Goal: Task Accomplishment & Management: Complete application form

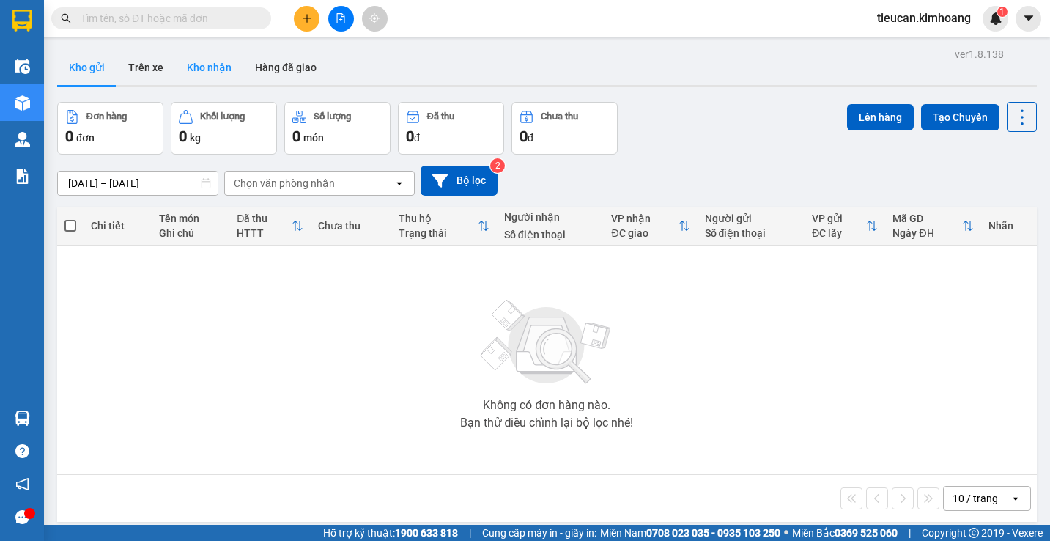
click at [196, 72] on button "Kho nhận" at bounding box center [209, 67] width 68 height 35
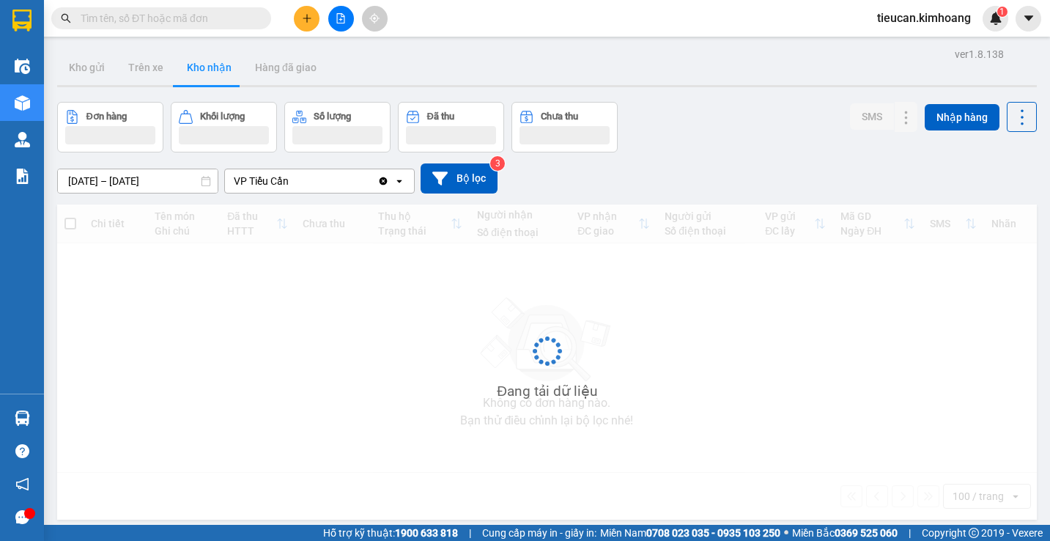
click at [196, 72] on button "Kho nhận" at bounding box center [209, 67] width 68 height 35
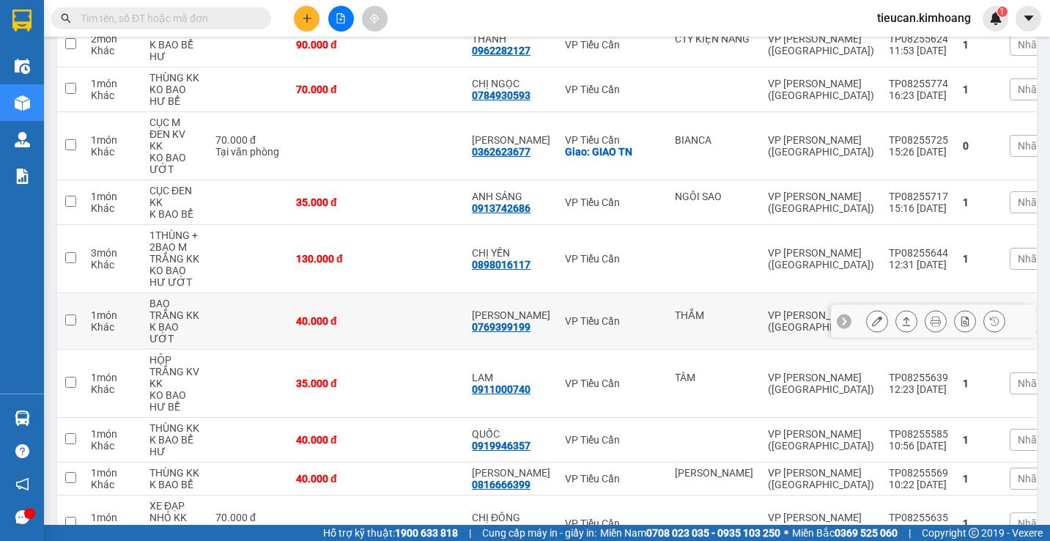
scroll to position [718, 0]
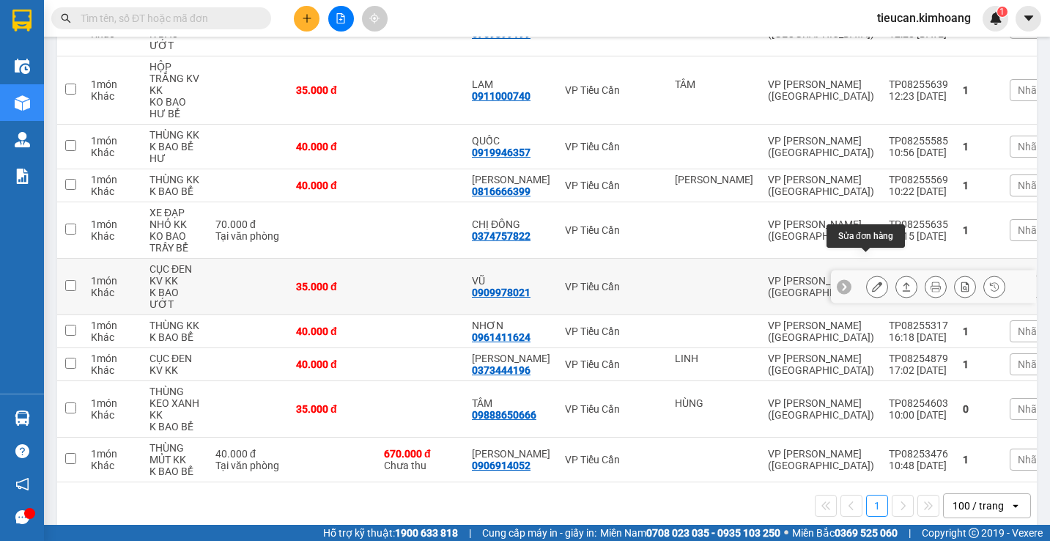
click at [872, 281] on icon at bounding box center [877, 286] width 10 height 10
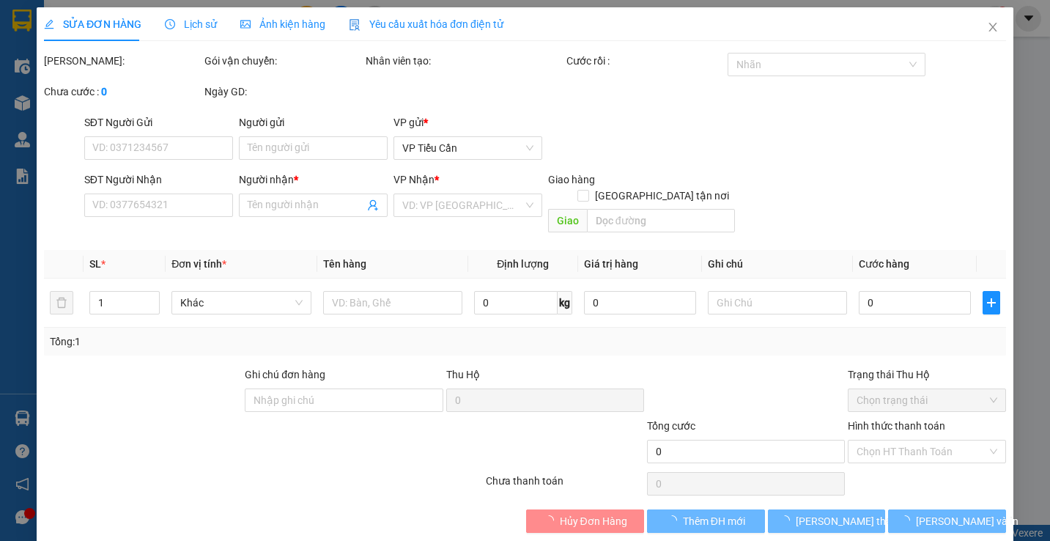
type input "0909978021"
type input "VŨ"
type input "35.000"
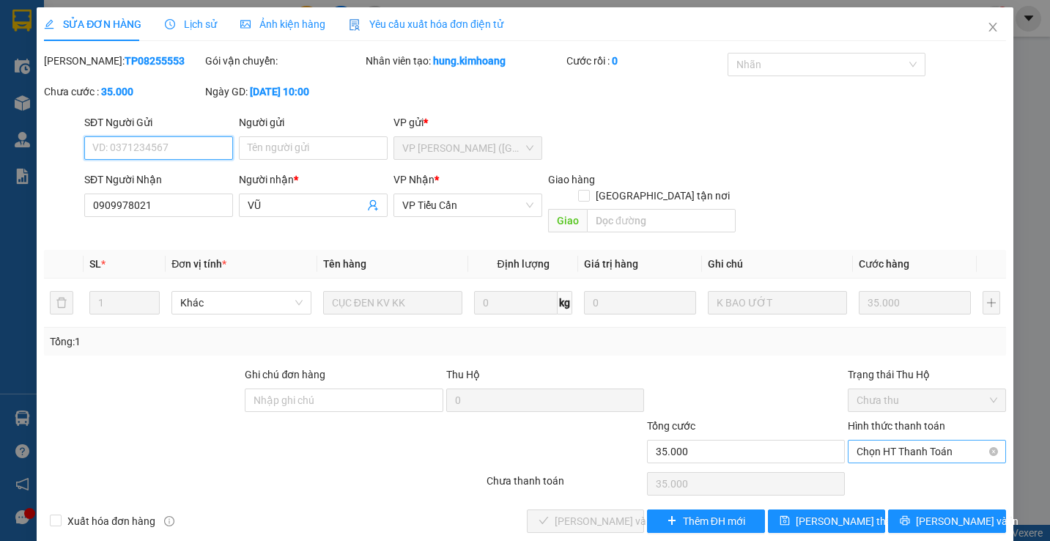
click at [893, 440] on span "Chọn HT Thanh Toán" at bounding box center [926, 451] width 140 height 22
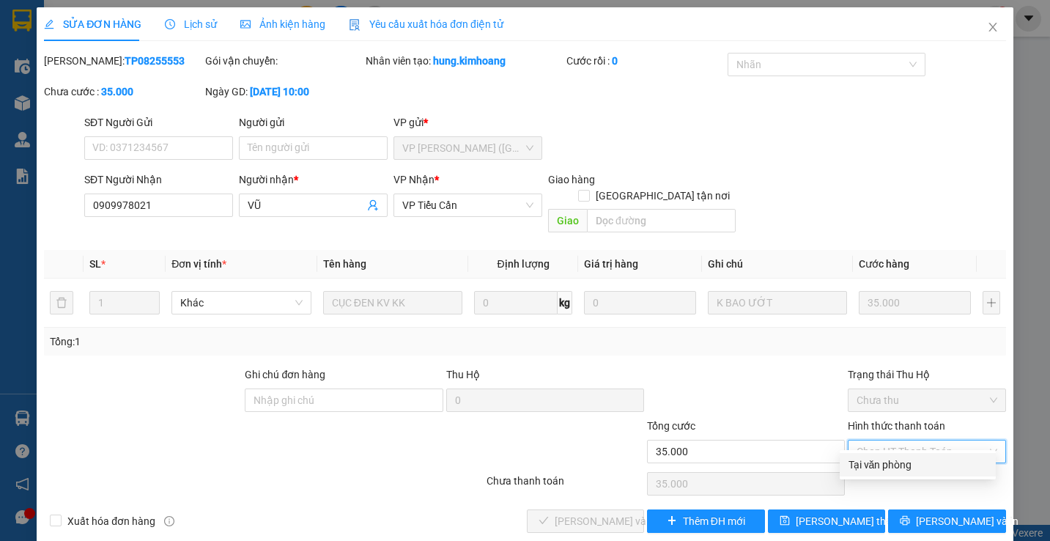
drag, startPoint x: 870, startPoint y: 464, endPoint x: 859, endPoint y: 470, distance: 11.8
click at [868, 467] on div "Tại văn phòng" at bounding box center [917, 464] width 138 height 16
type input "0"
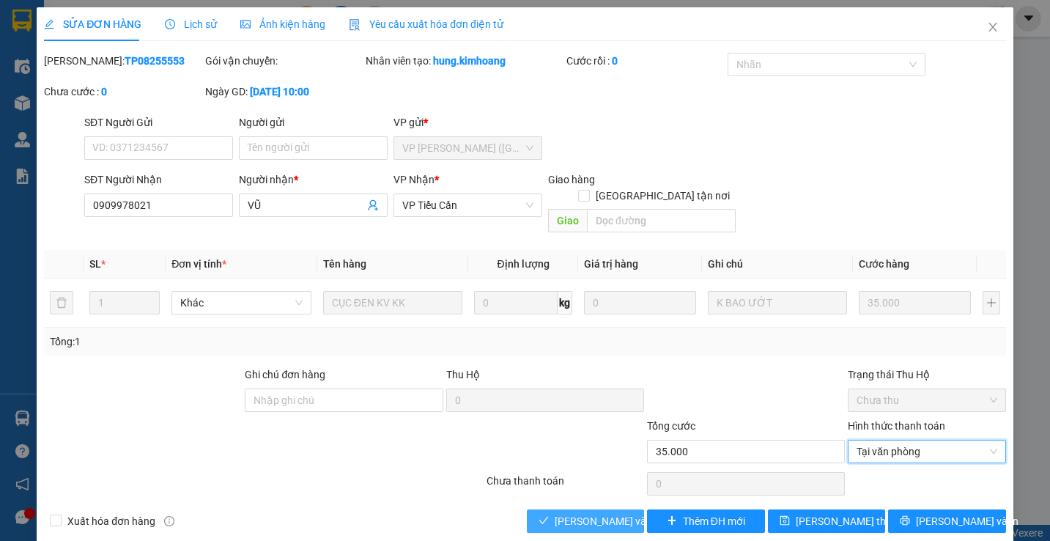
click at [604, 513] on span "[PERSON_NAME] và Giao hàng" at bounding box center [625, 521] width 141 height 16
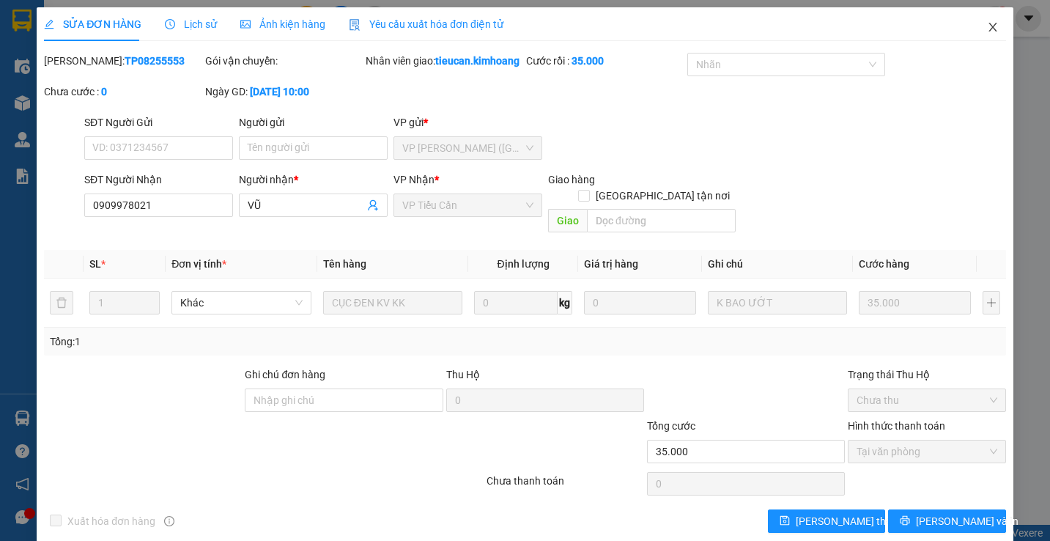
click at [979, 34] on span "Close" at bounding box center [992, 27] width 41 height 41
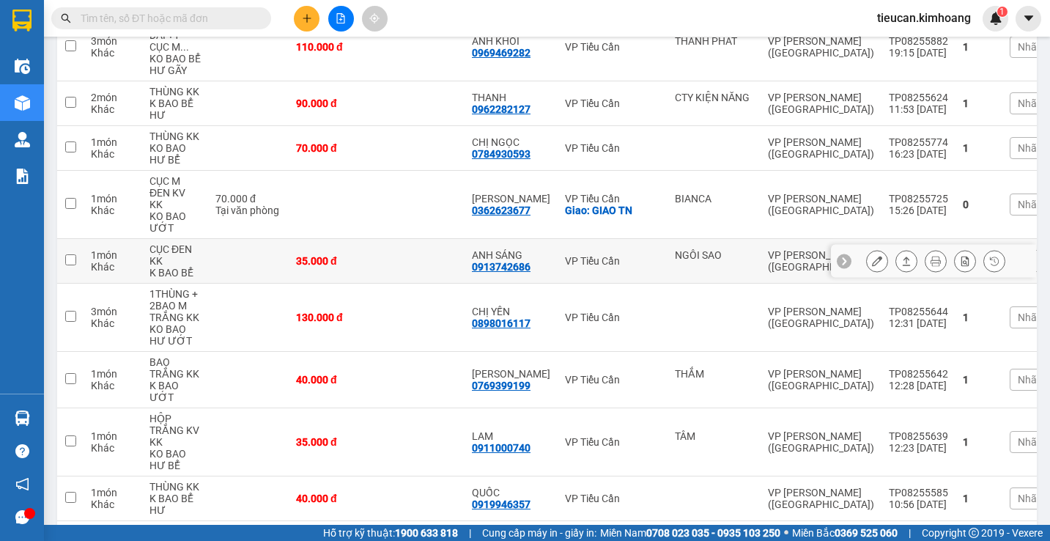
scroll to position [440, 0]
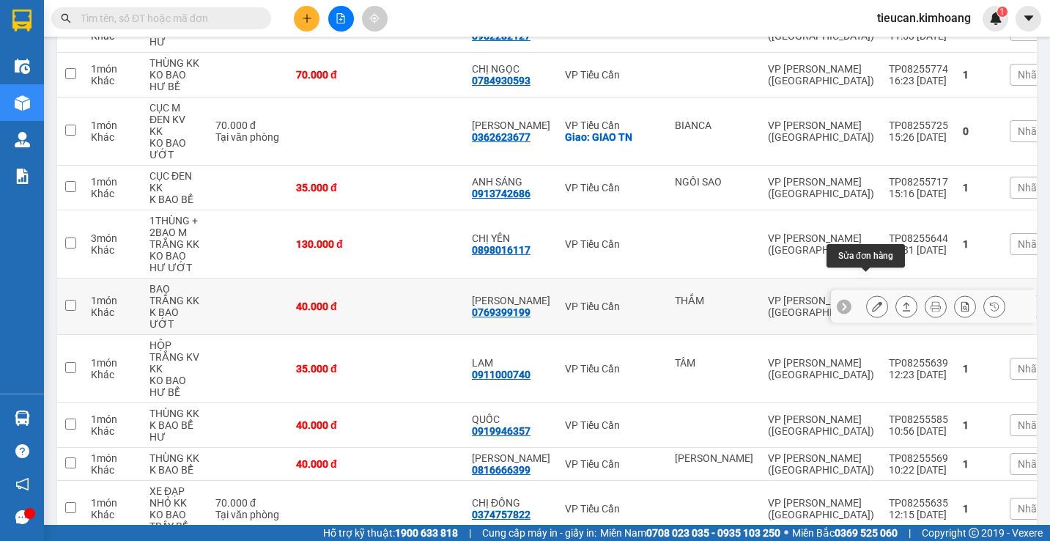
click at [872, 301] on icon at bounding box center [877, 306] width 10 height 10
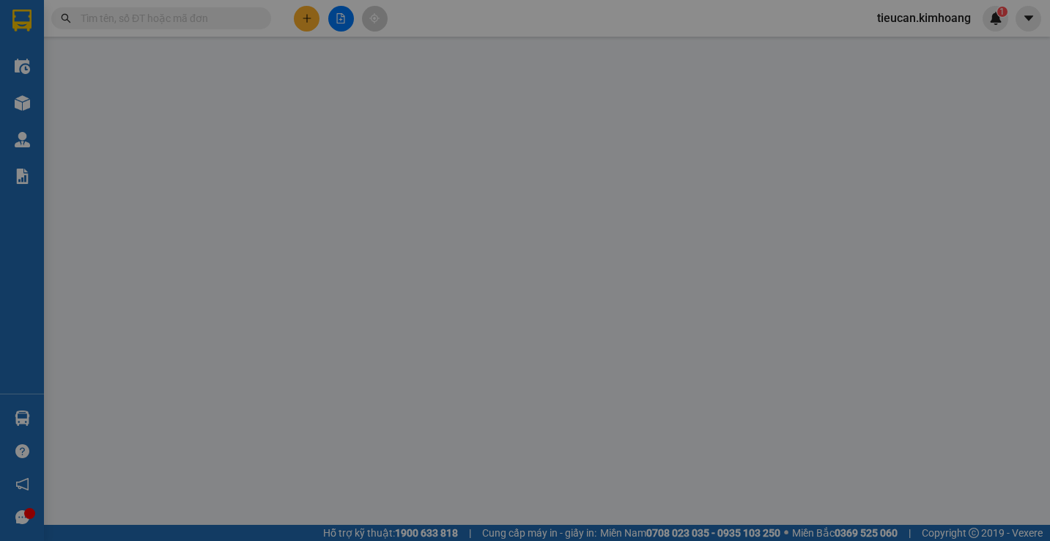
type input "THẮM"
type input "0769399199"
type input "[PERSON_NAME]"
type input "40.000"
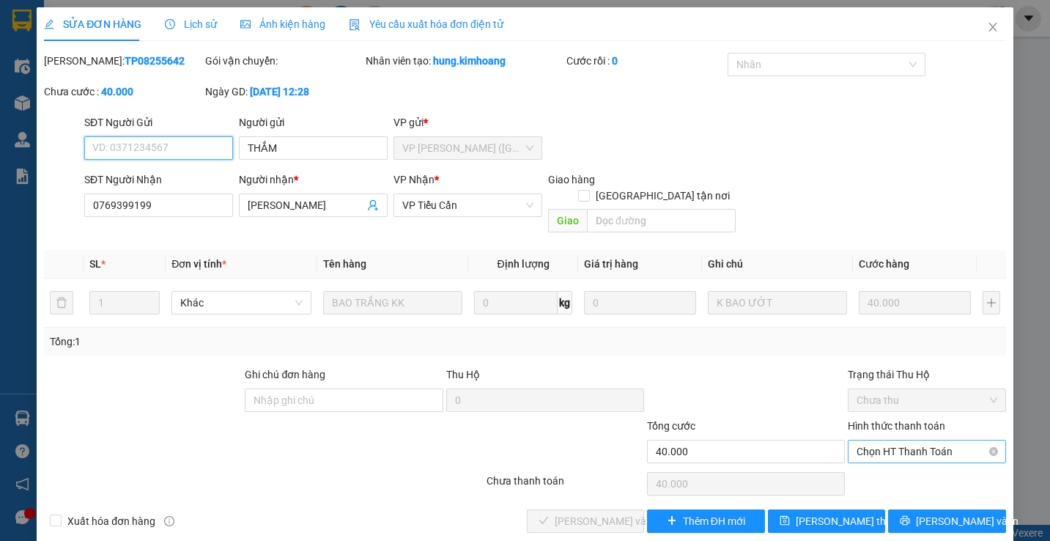
click at [903, 440] on span "Chọn HT Thanh Toán" at bounding box center [926, 451] width 140 height 22
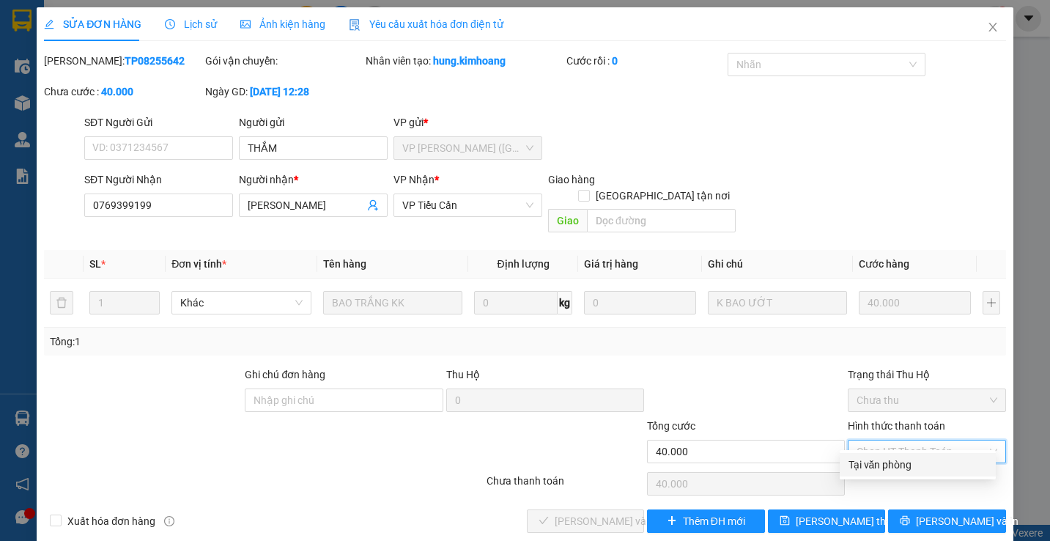
click at [886, 459] on div "Tại văn phòng" at bounding box center [917, 464] width 138 height 16
type input "0"
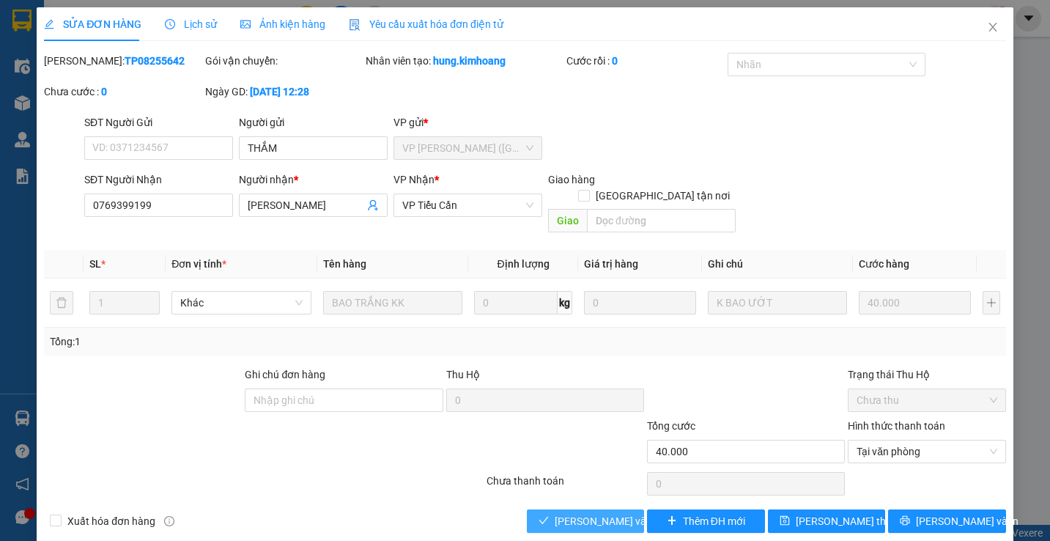
click at [599, 513] on span "[PERSON_NAME] và Giao hàng" at bounding box center [625, 521] width 141 height 16
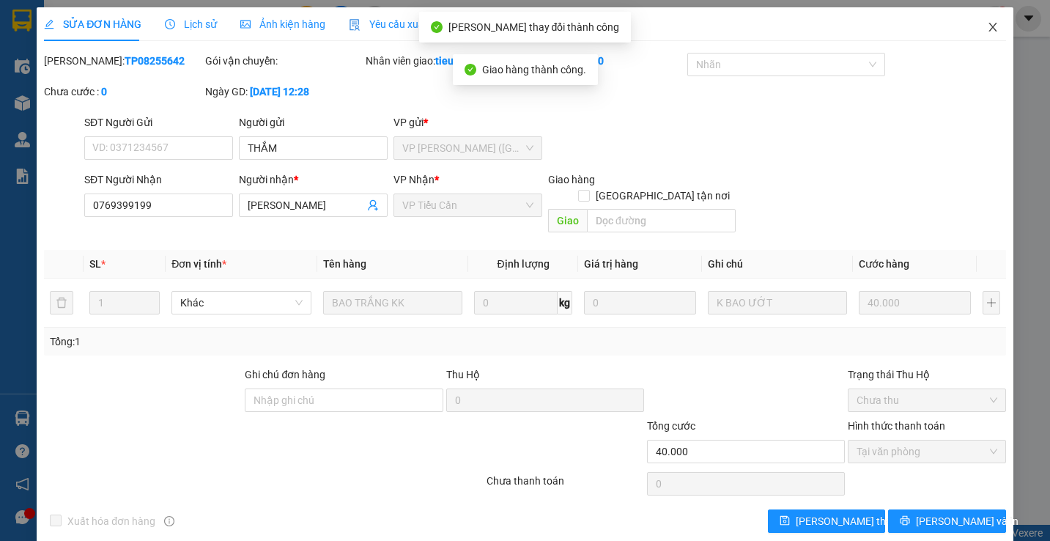
click at [987, 23] on icon "close" at bounding box center [993, 27] width 12 height 12
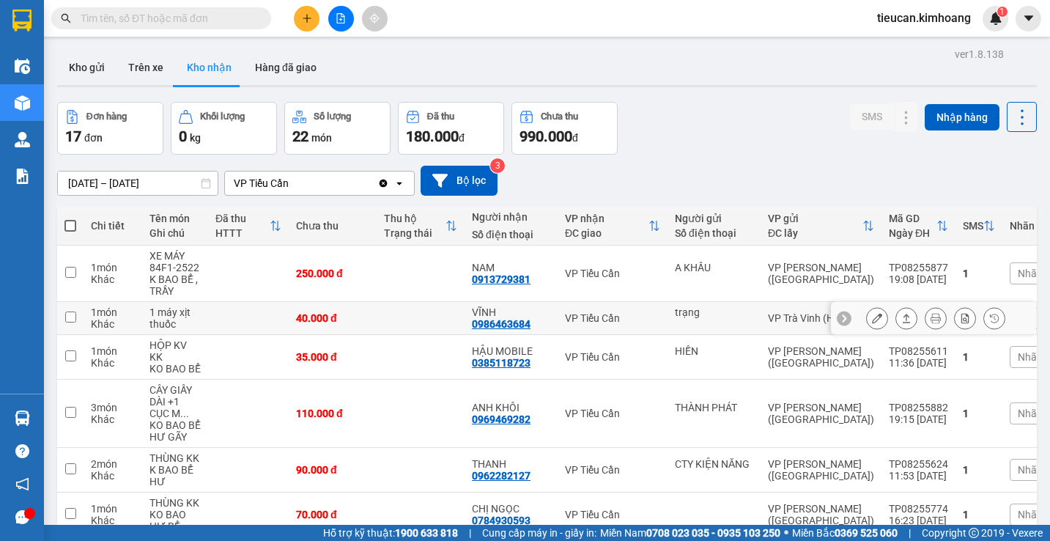
scroll to position [73, 0]
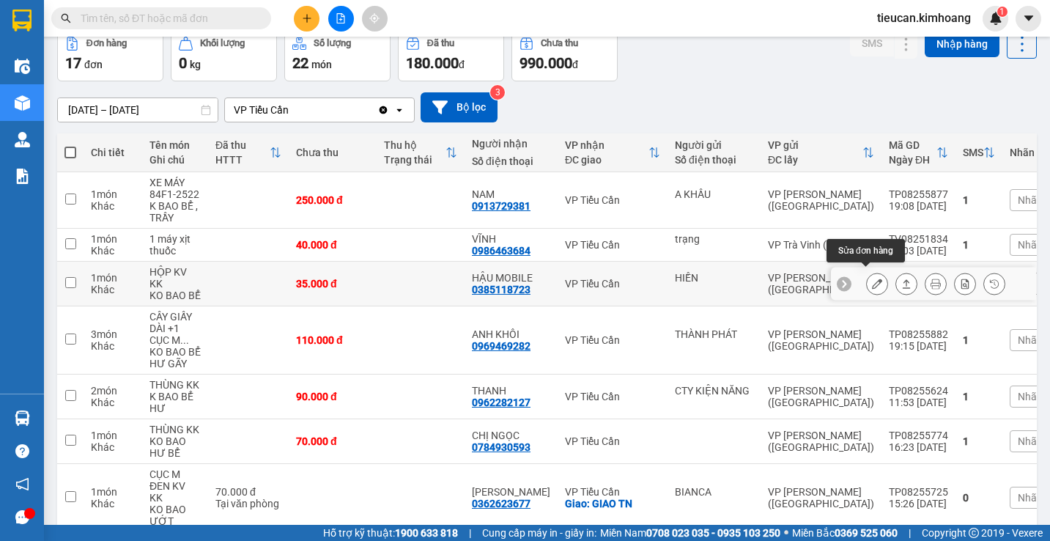
click at [872, 278] on icon at bounding box center [877, 283] width 10 height 10
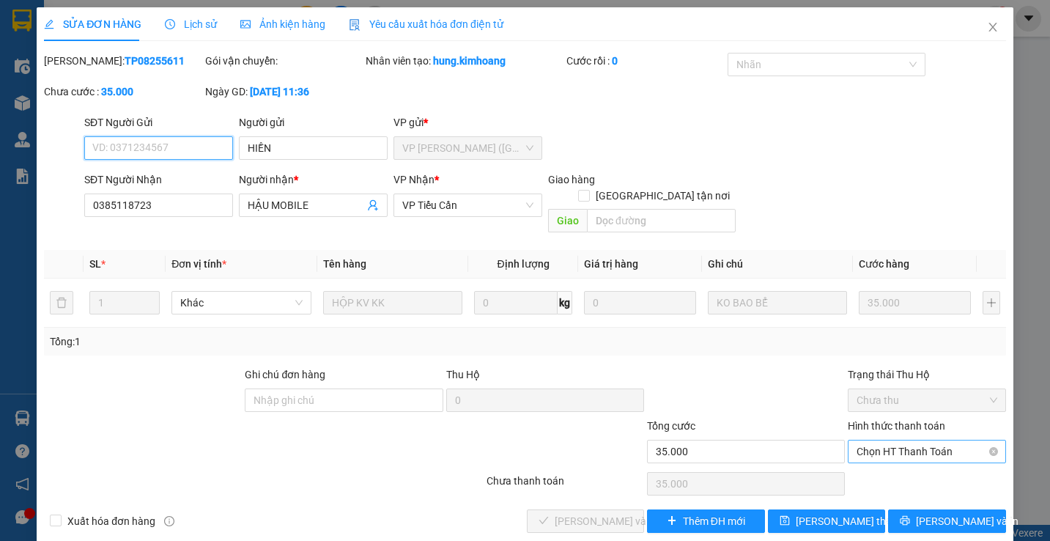
click at [882, 440] on span "Chọn HT Thanh Toán" at bounding box center [926, 451] width 140 height 22
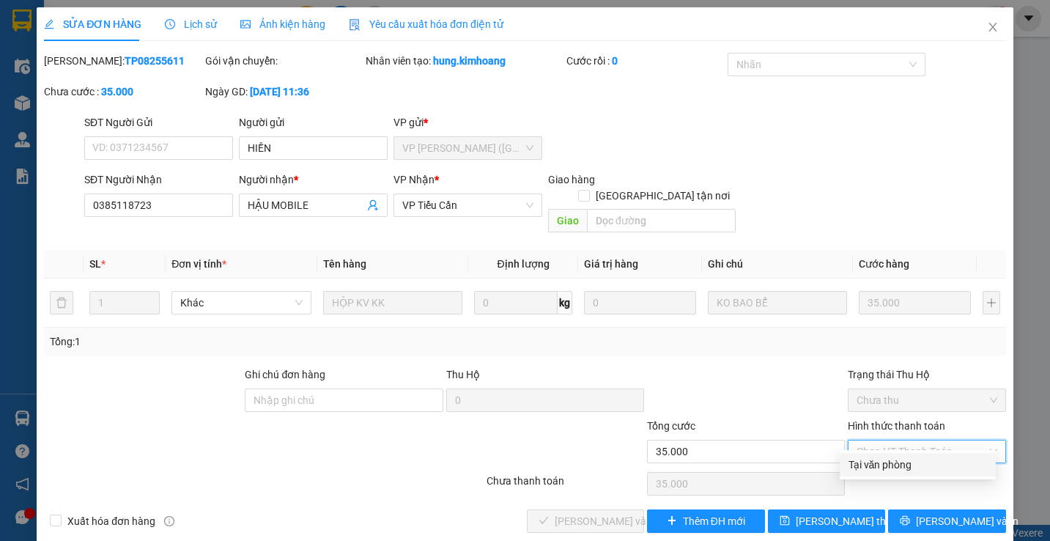
click at [859, 466] on div "Tại văn phòng" at bounding box center [917, 464] width 138 height 16
type input "0"
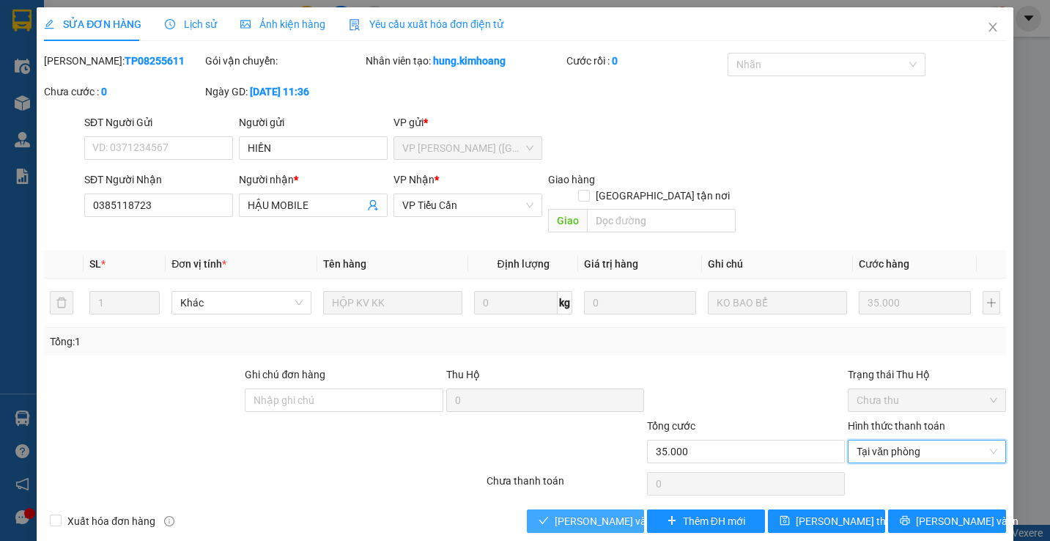
click at [599, 513] on span "[PERSON_NAME] và Giao hàng" at bounding box center [625, 521] width 141 height 16
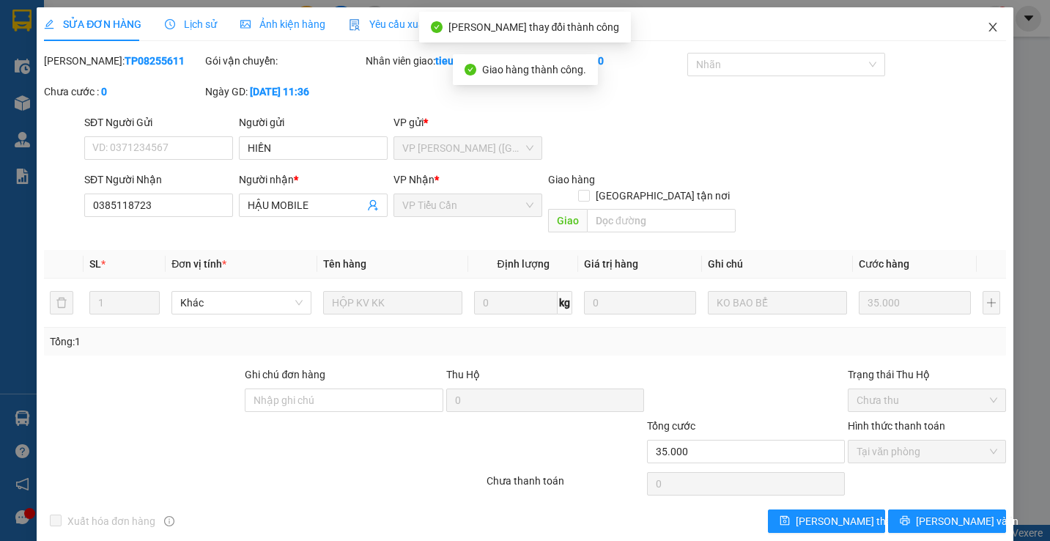
click at [988, 28] on icon "close" at bounding box center [992, 27] width 8 height 9
click at [982, 28] on div "tieucan.kimhoang 1" at bounding box center [936, 19] width 143 height 26
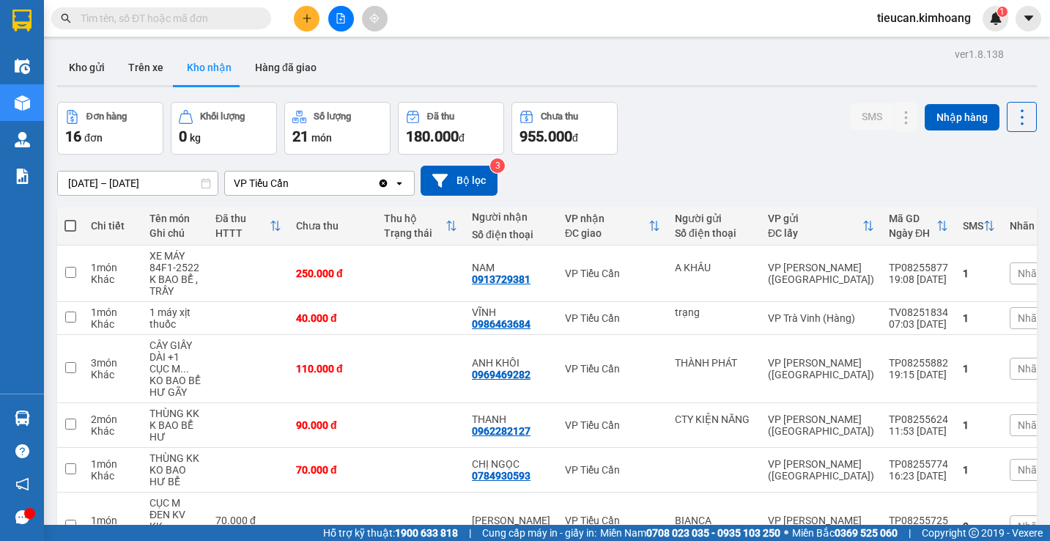
click at [211, 16] on input "text" at bounding box center [167, 18] width 173 height 16
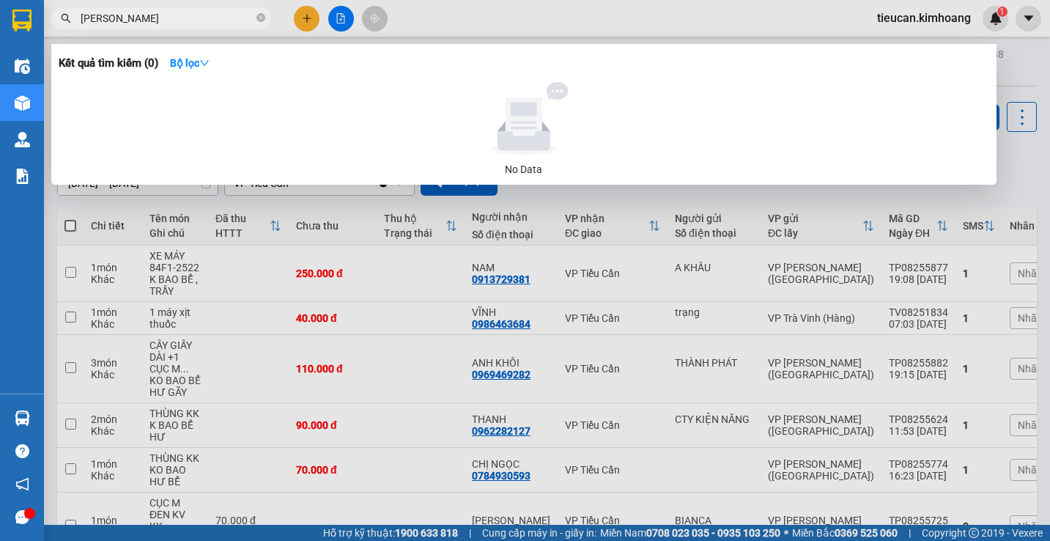
type input "[PERSON_NAME]"
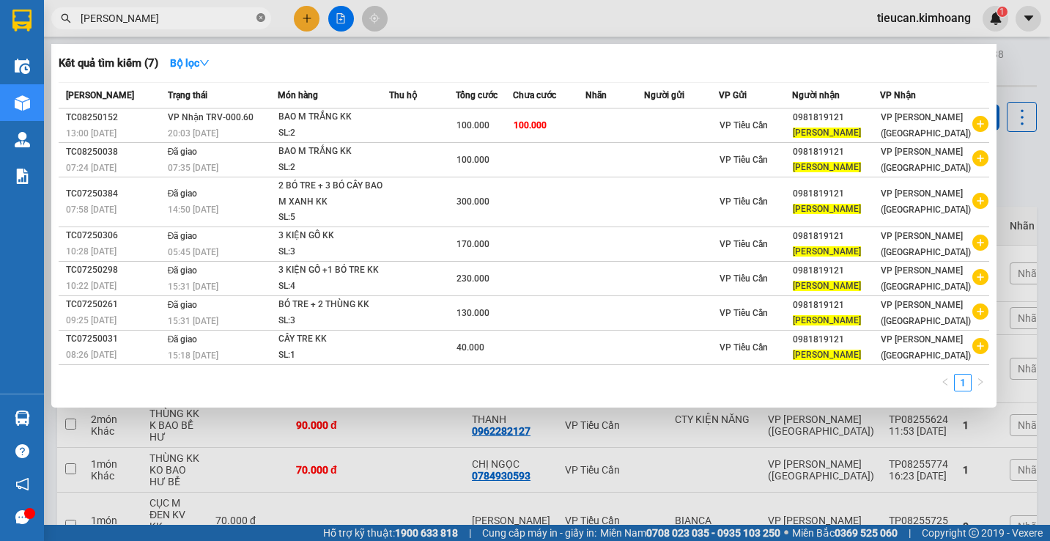
click at [262, 20] on icon "close-circle" at bounding box center [260, 17] width 9 height 9
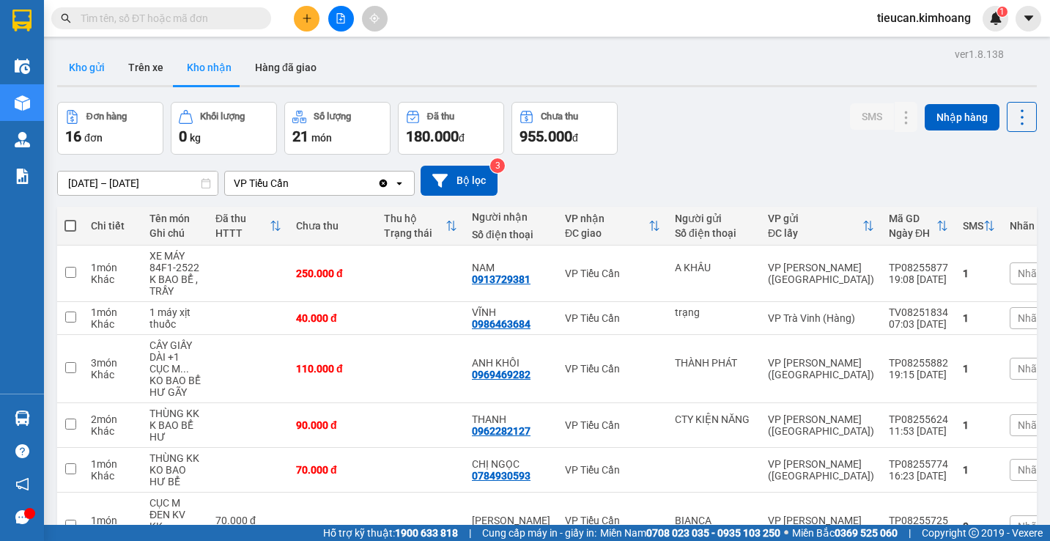
click at [84, 75] on button "Kho gửi" at bounding box center [86, 67] width 59 height 35
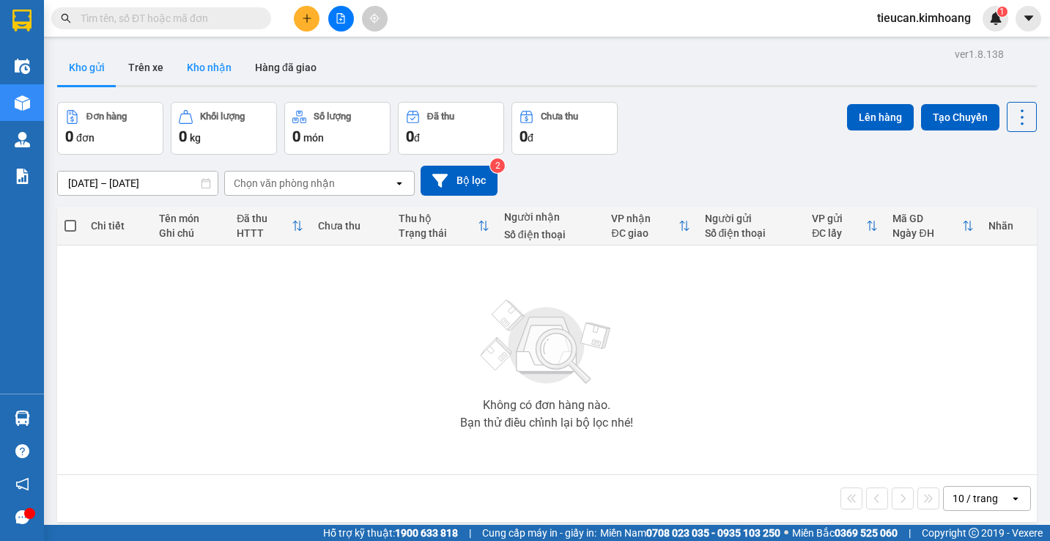
click at [200, 75] on button "Kho nhận" at bounding box center [209, 67] width 68 height 35
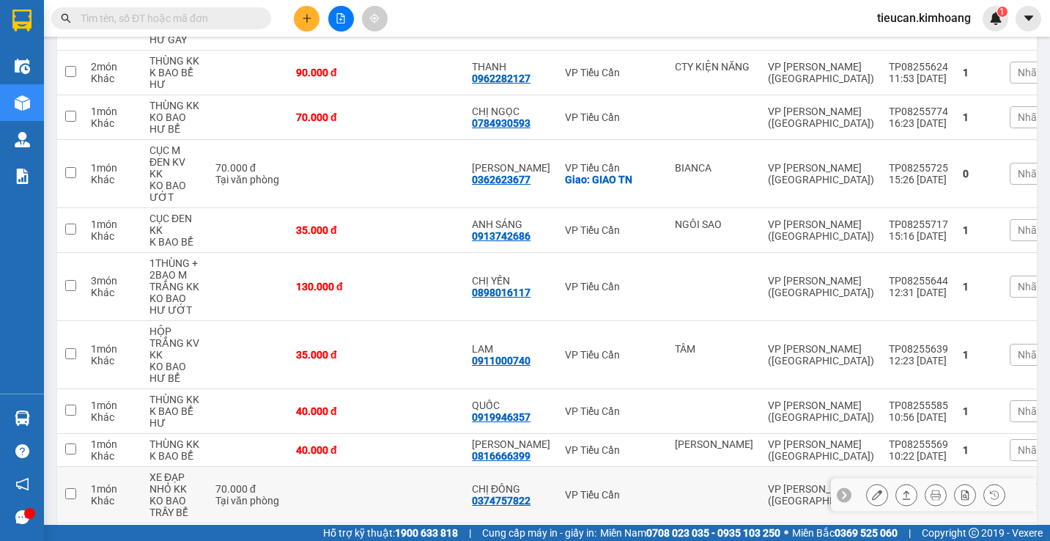
scroll to position [206, 0]
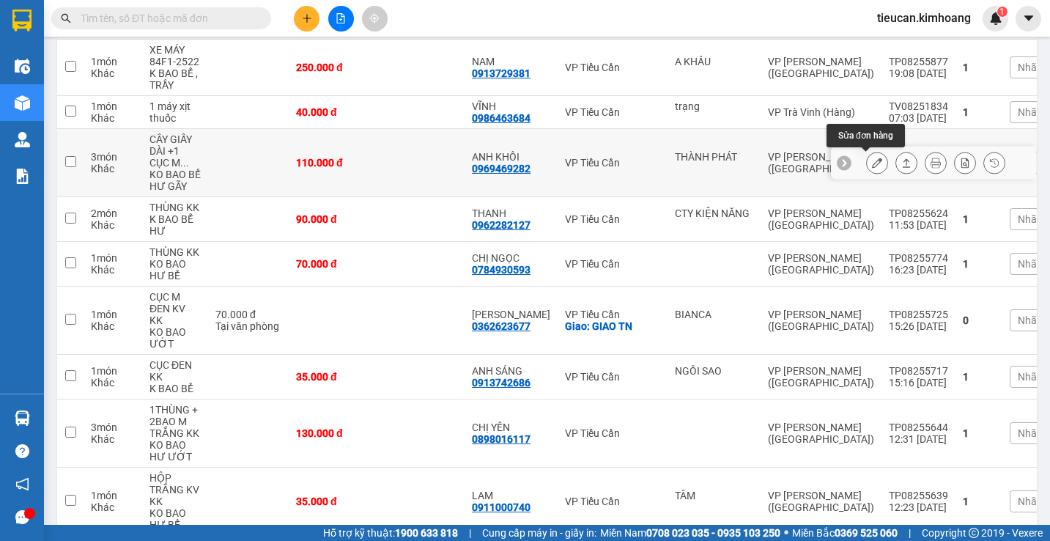
click at [872, 164] on icon at bounding box center [877, 163] width 10 height 10
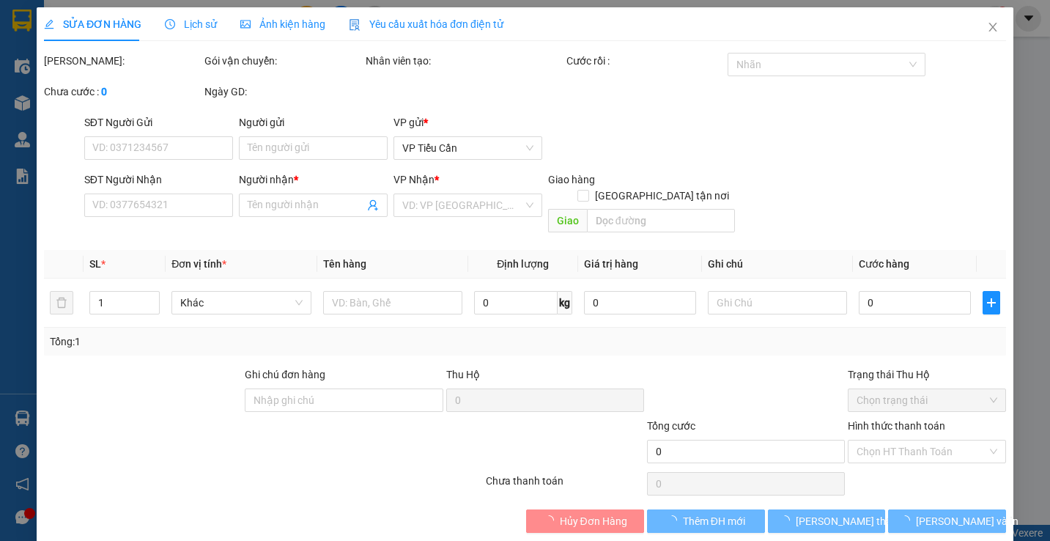
type input "THÀNH PHÁT"
type input "0969469282"
type input "ANH KHÔI"
type input "110.000"
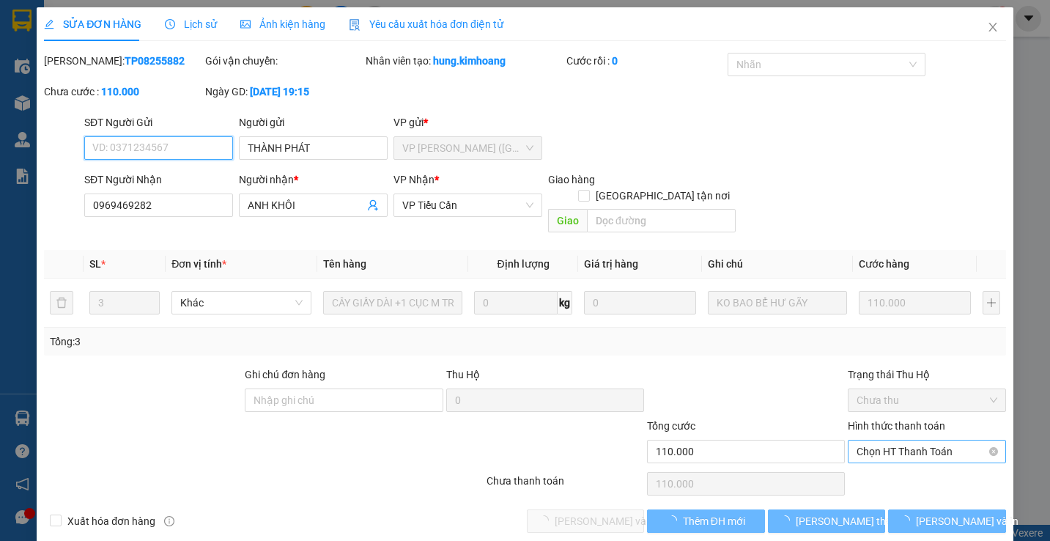
click at [905, 440] on span "Chọn HT Thanh Toán" at bounding box center [926, 451] width 140 height 22
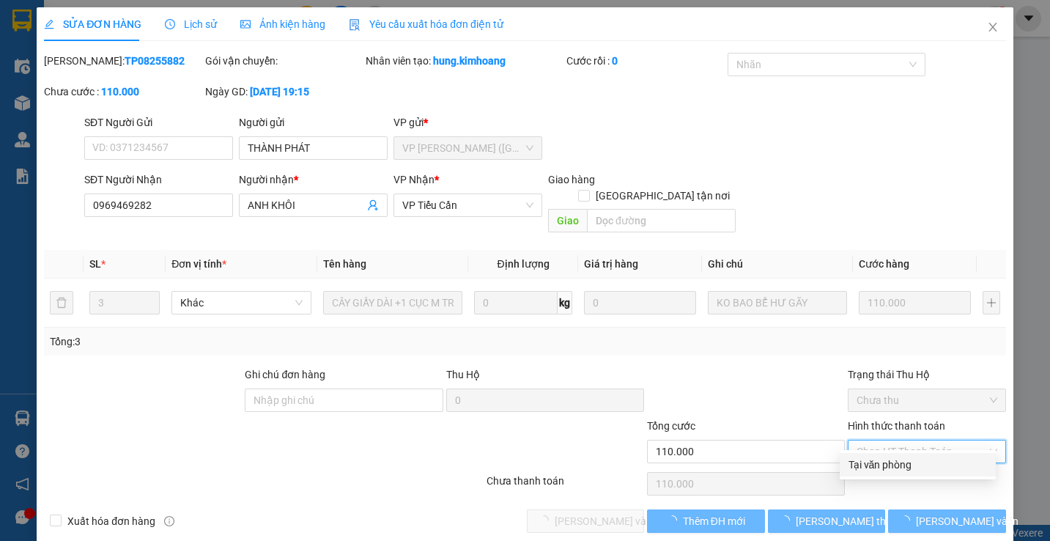
click at [868, 465] on div "Tại văn phòng" at bounding box center [917, 464] width 138 height 16
type input "0"
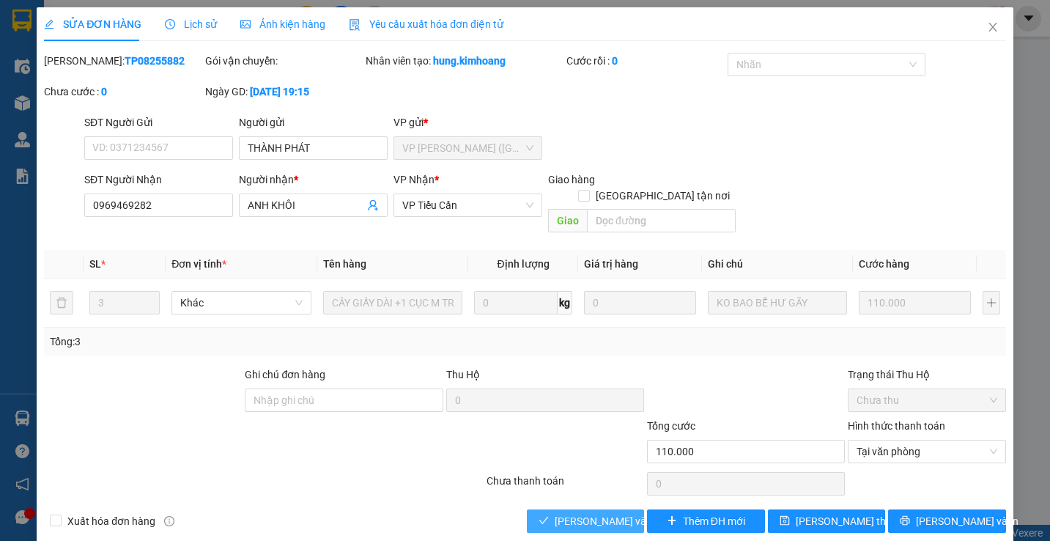
click at [599, 513] on span "[PERSON_NAME] và Giao hàng" at bounding box center [625, 521] width 141 height 16
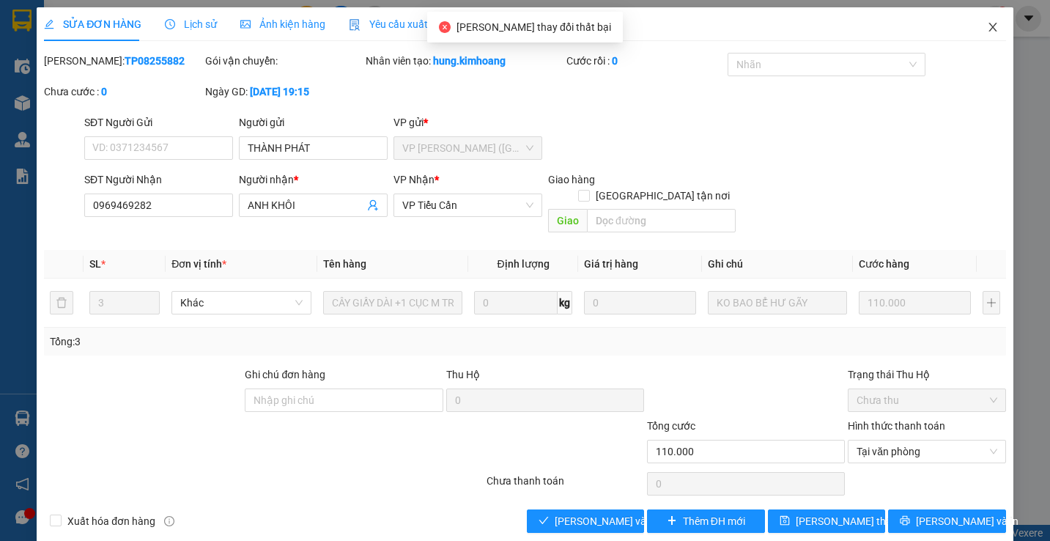
click at [988, 31] on icon "close" at bounding box center [992, 27] width 8 height 9
